Goal: Obtain resource: Obtain resource

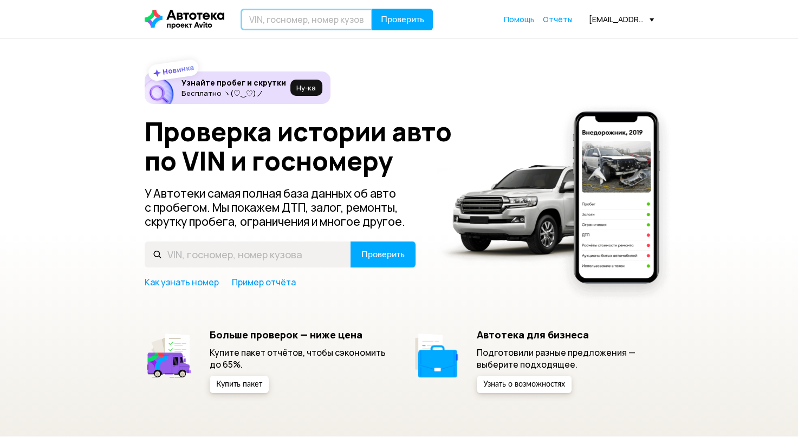
click at [338, 26] on input "text" at bounding box center [307, 20] width 132 height 22
click at [622, 79] on div "Новинка Узнайте пробег и скрутки Бесплатно ヽ(♡‿♡)ノ Ну‑ка Проверка истории авто …" at bounding box center [399, 233] width 509 height 322
click at [314, 21] on input "text" at bounding box center [307, 20] width 132 height 22
paste input "[VEHICLE_IDENTIFICATION_NUMBER]"
type input "[VEHICLE_IDENTIFICATION_NUMBER]"
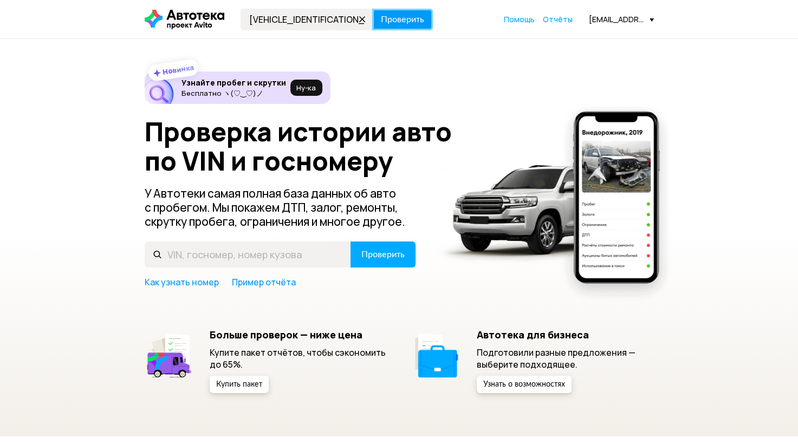
click at [396, 24] on span "Проверить" at bounding box center [402, 19] width 43 height 9
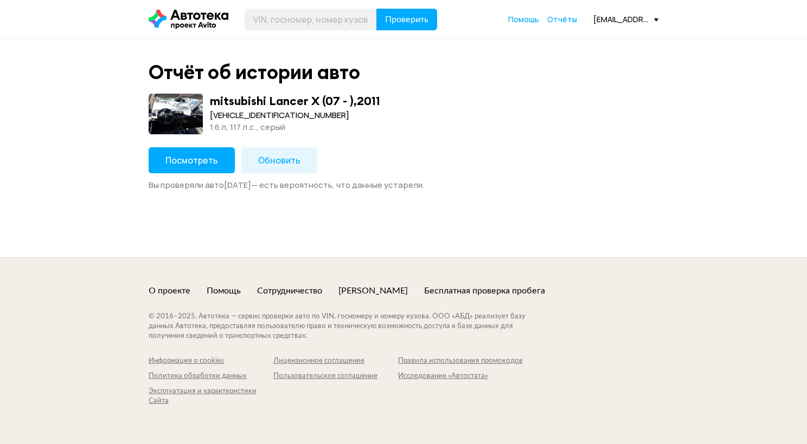
click at [217, 153] on button "Посмотреть" at bounding box center [192, 160] width 86 height 26
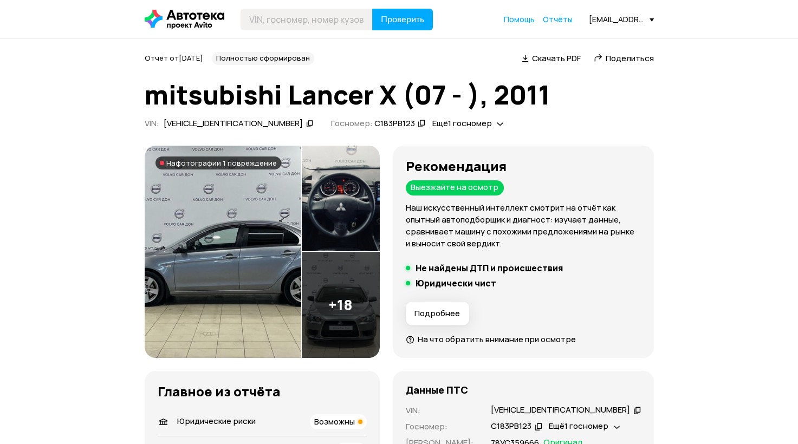
click at [195, 165] on span "На фотографии 1 повреждение" at bounding box center [221, 163] width 111 height 9
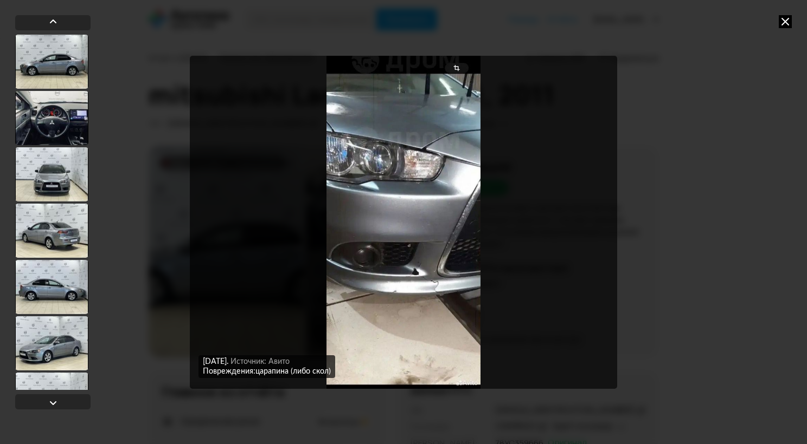
click at [783, 20] on icon at bounding box center [784, 21] width 13 height 13
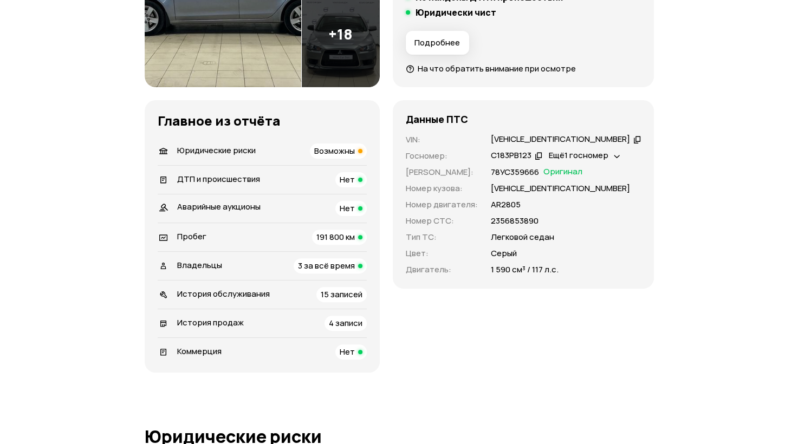
scroll to position [325, 0]
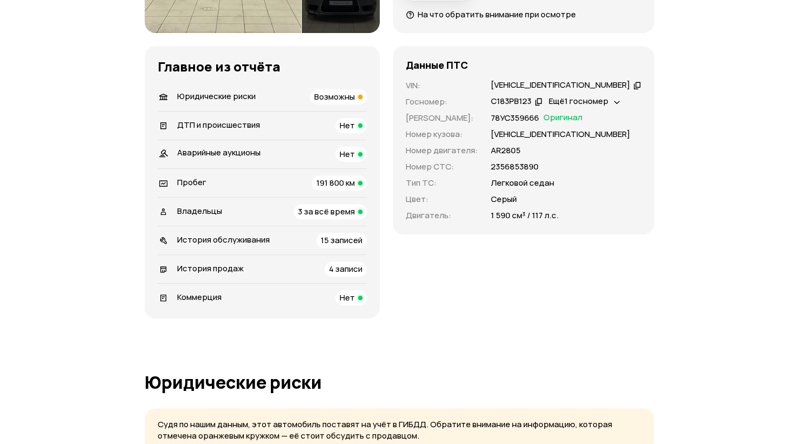
click at [355, 94] on span "Возможны" at bounding box center [334, 96] width 41 height 11
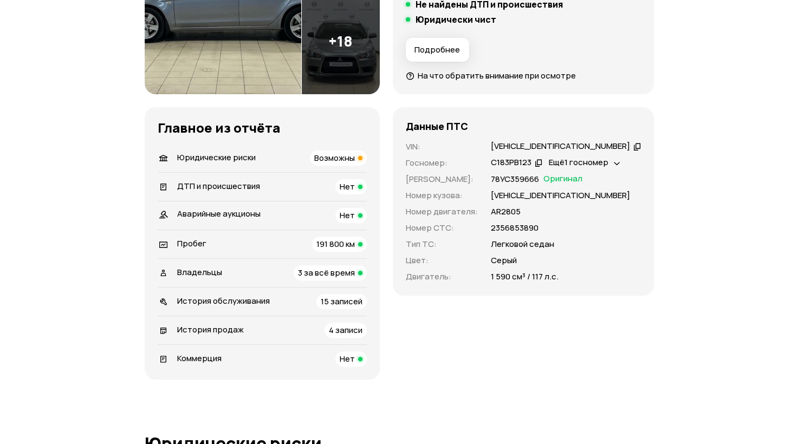
scroll to position [0, 0]
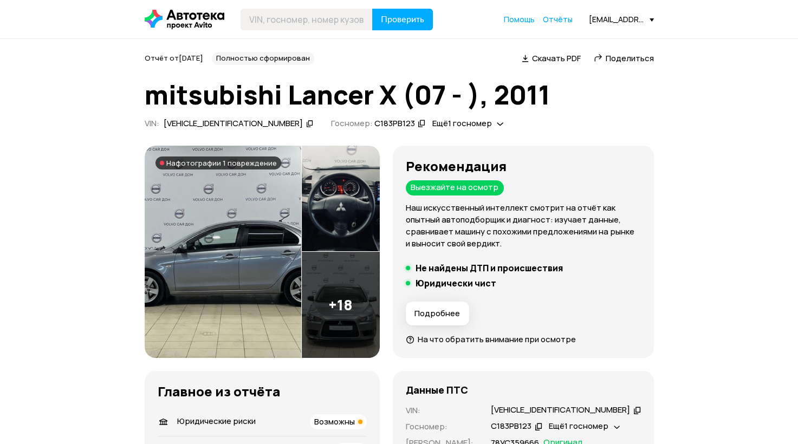
click at [552, 61] on span "Скачать PDF" at bounding box center [556, 58] width 49 height 11
